Goal: Task Accomplishment & Management: Use online tool/utility

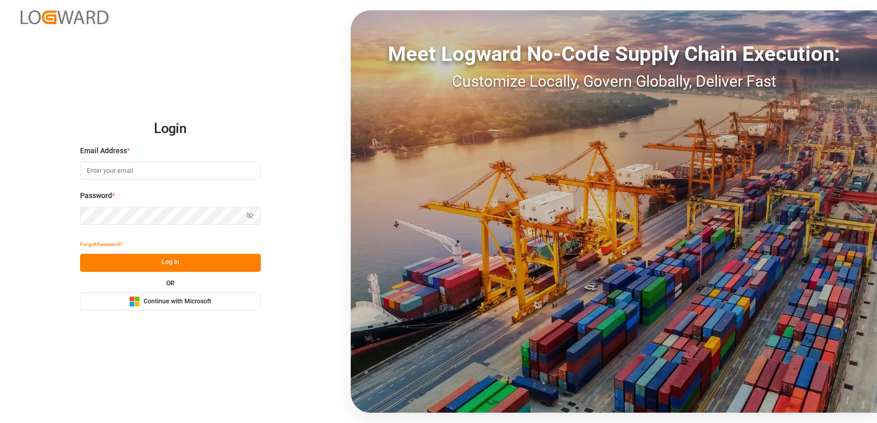
click at [165, 306] on span "Continue with Microsoft" at bounding box center [178, 301] width 68 height 9
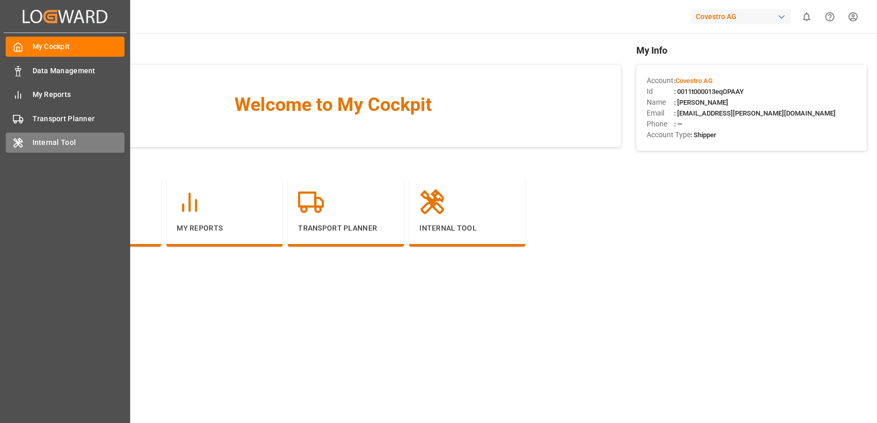
click at [70, 144] on span "Internal Tool" at bounding box center [79, 142] width 92 height 11
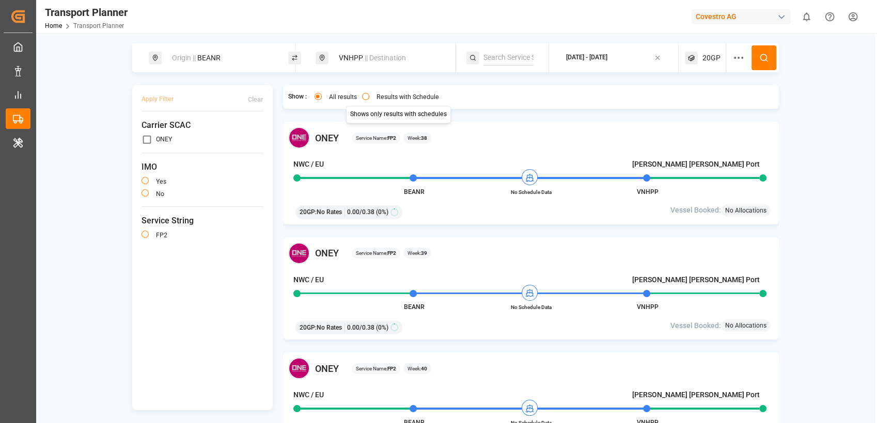
click at [365, 98] on button "Results with Schedule" at bounding box center [365, 96] width 7 height 7
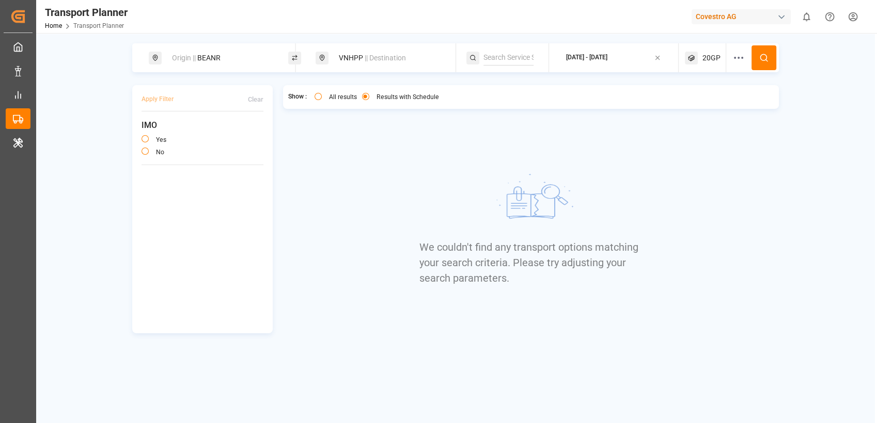
type button "only"
click at [363, 58] on div "VNHPP || Destination" at bounding box center [389, 58] width 112 height 19
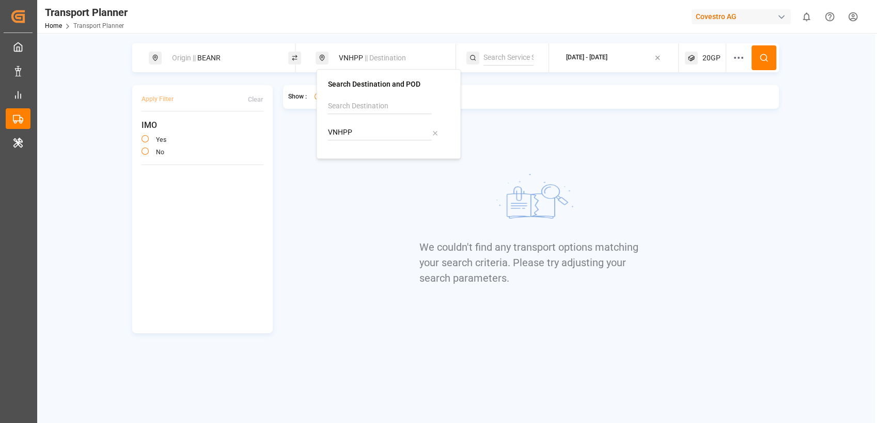
click at [396, 133] on input "VNHPP" at bounding box center [379, 132] width 104 height 15
click at [436, 130] on icon at bounding box center [434, 133] width 7 height 7
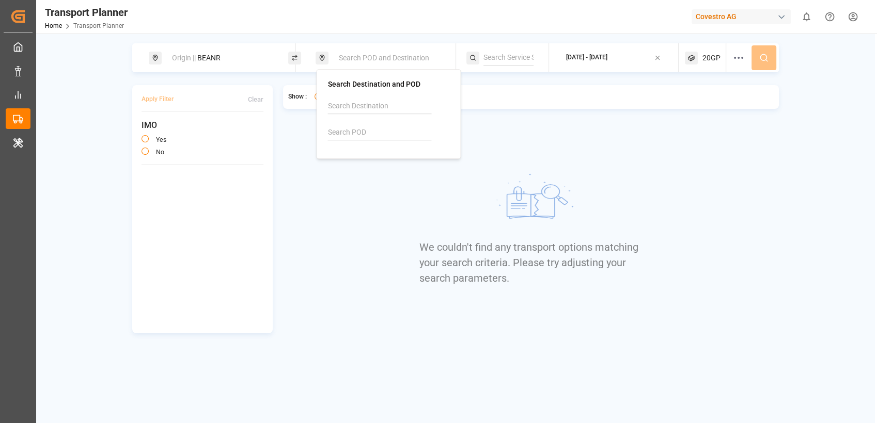
click at [365, 129] on input at bounding box center [379, 132] width 104 height 15
type input "VNSGN"
click at [390, 169] on div "[GEOGRAPHIC_DATA]" at bounding box center [375, 171] width 70 height 11
click at [764, 59] on icon at bounding box center [763, 57] width 9 height 9
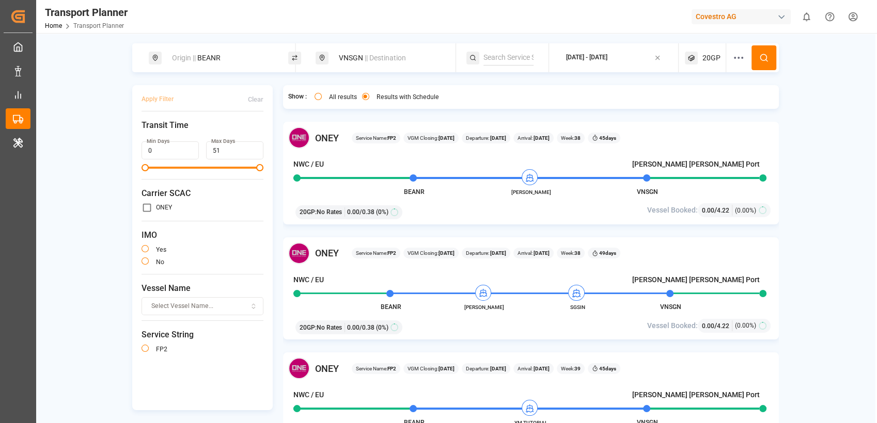
click at [353, 54] on div "VNSGN || Destination" at bounding box center [389, 58] width 112 height 19
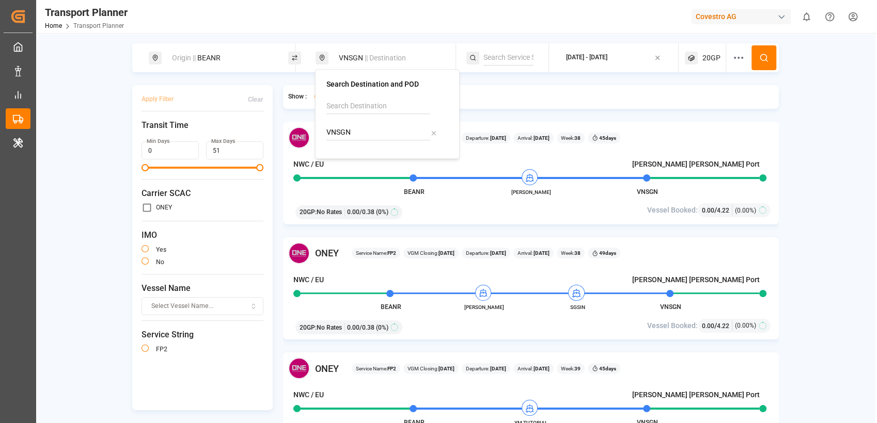
click at [352, 132] on input "VNSGN" at bounding box center [378, 132] width 104 height 15
drag, startPoint x: 336, startPoint y: 133, endPoint x: 398, endPoint y: 137, distance: 62.1
click at [398, 137] on input "VNSGN" at bounding box center [378, 132] width 104 height 15
type input "VNHPP"
click at [412, 173] on div "[PERSON_NAME] [PERSON_NAME] Port" at bounding box center [389, 177] width 100 height 22
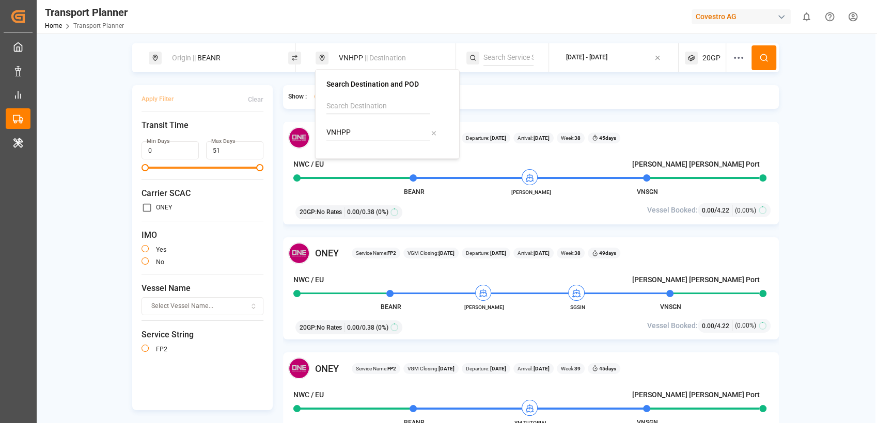
click at [771, 57] on button at bounding box center [763, 57] width 25 height 25
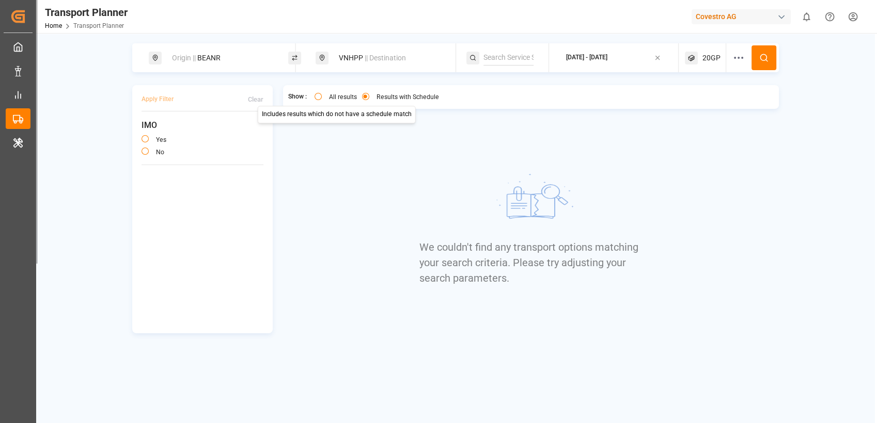
click at [321, 97] on button "All results" at bounding box center [318, 96] width 7 height 7
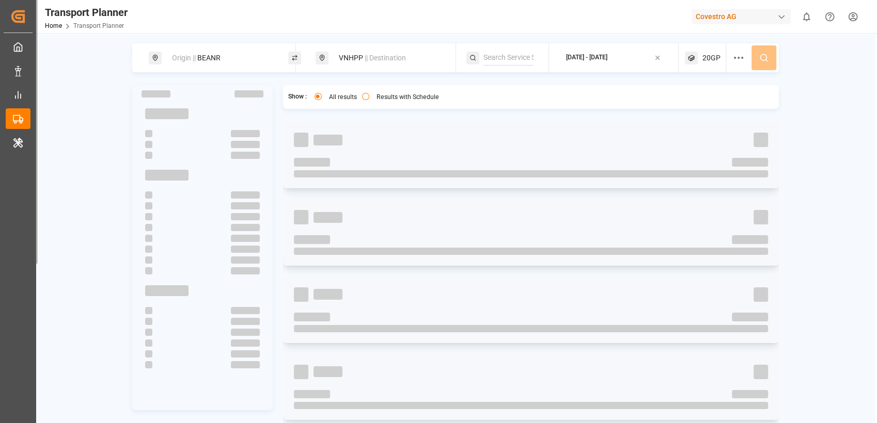
type button "all"
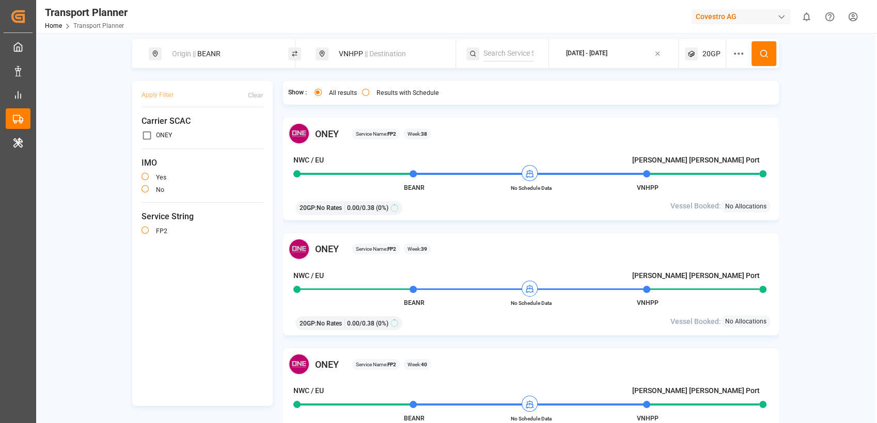
click at [362, 53] on div "VNHPP || Destination" at bounding box center [389, 53] width 112 height 19
click at [434, 130] on icon at bounding box center [433, 128] width 7 height 7
click at [358, 105] on input at bounding box center [378, 102] width 104 height 15
type input "VNHPP"
click at [761, 13] on div "Covestro AG" at bounding box center [740, 16] width 99 height 15
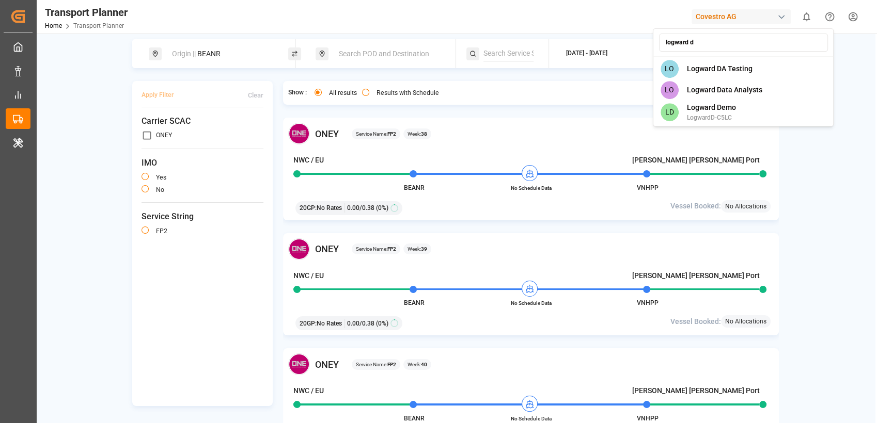
type input "logward da"
